Goal: Information Seeking & Learning: Understand process/instructions

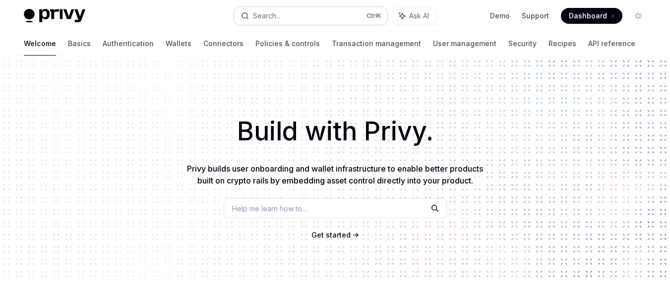
click at [282, 11] on button "Search... Ctrl K" at bounding box center [311, 16] width 154 height 18
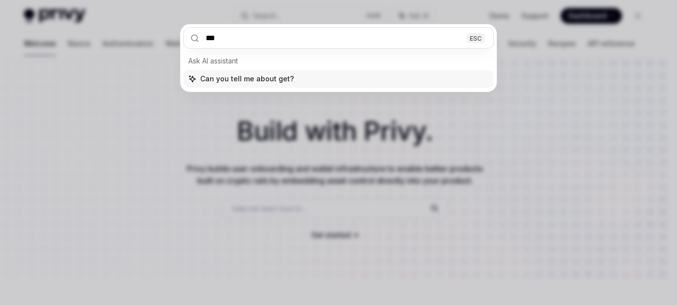
type input "***"
type textarea "*"
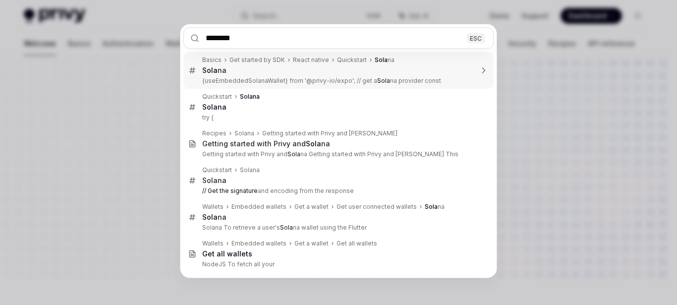
type input "********"
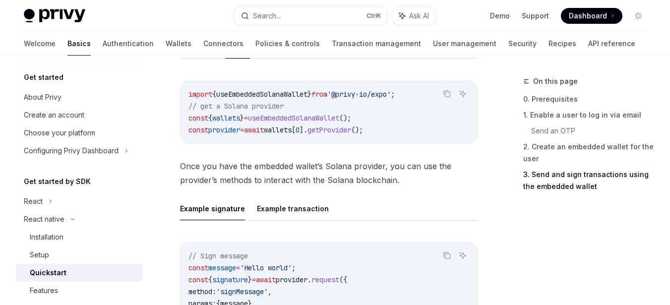
scroll to position [1193, 0]
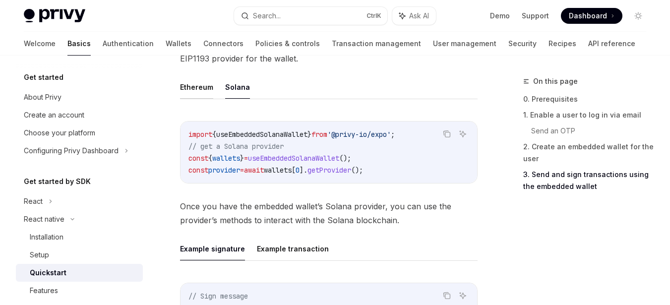
click at [203, 75] on button "Ethereum" at bounding box center [196, 86] width 33 height 23
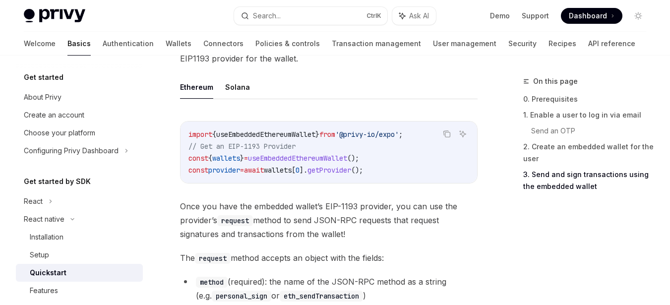
click at [267, 130] on span "useEmbeddedEthereumWallet" at bounding box center [265, 134] width 99 height 9
copy span "useEmbeddedEthereumWallet"
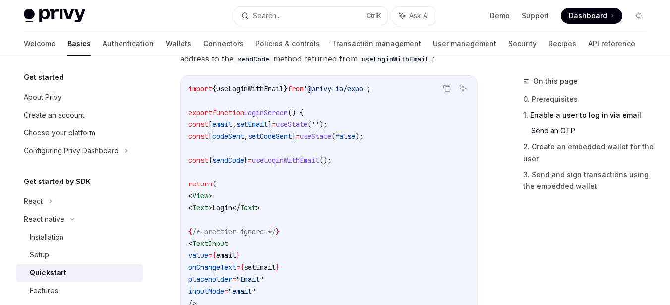
scroll to position [400, 0]
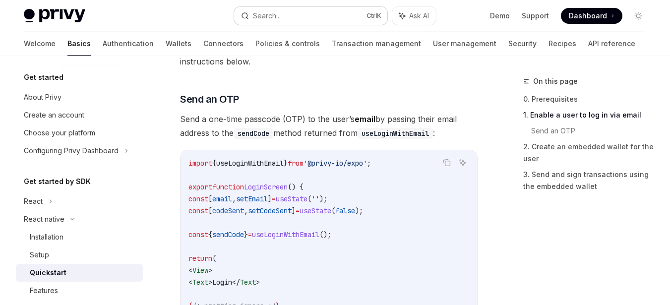
click at [280, 16] on div "Search..." at bounding box center [267, 16] width 28 height 12
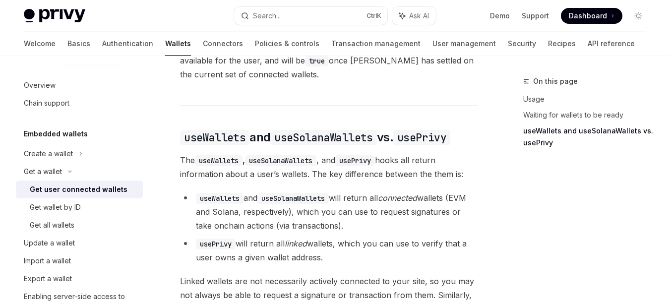
scroll to position [814, 0]
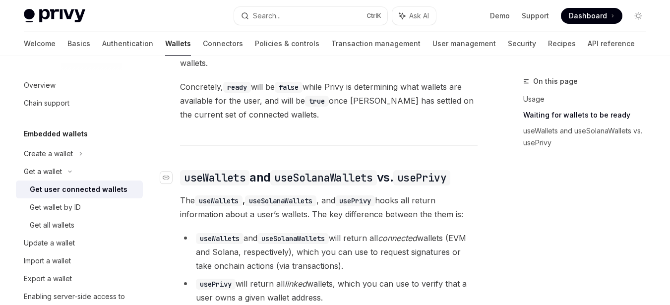
click at [317, 179] on code "useSolanaWallets" at bounding box center [323, 177] width 106 height 15
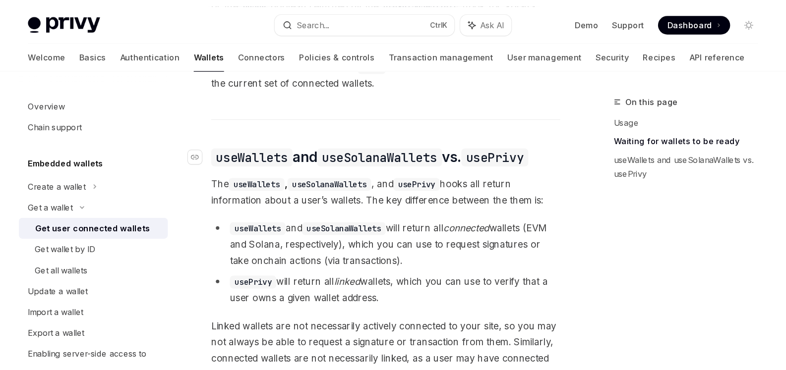
scroll to position [912, 0]
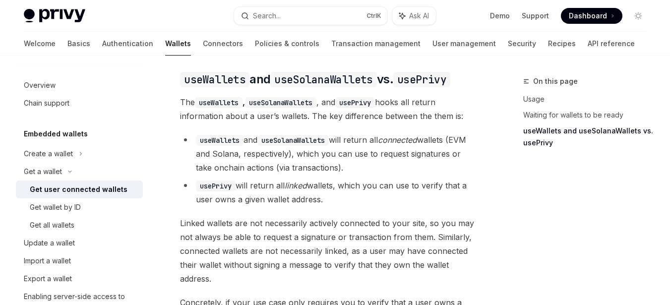
click at [301, 142] on code "useSolanaWallets" at bounding box center [292, 140] width 71 height 11
copy li "useSolanaWallets"
type textarea "*"
